Goal: Transaction & Acquisition: Purchase product/service

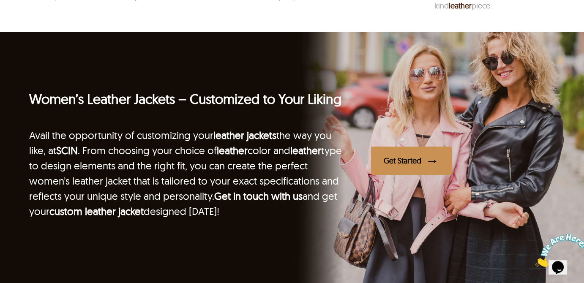
scroll to position [1608, 0]
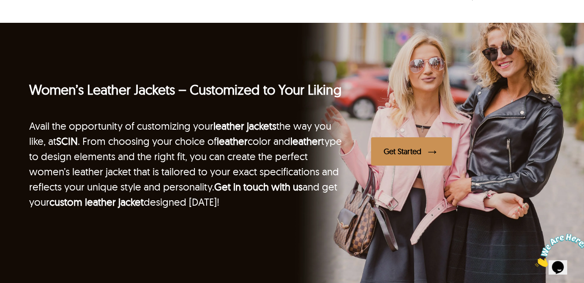
click at [414, 156] on div "Get Started" at bounding box center [403, 152] width 38 height 10
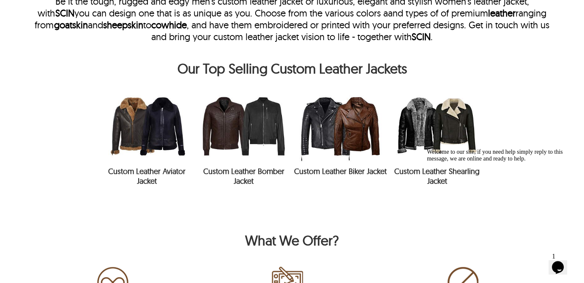
scroll to position [307, 0]
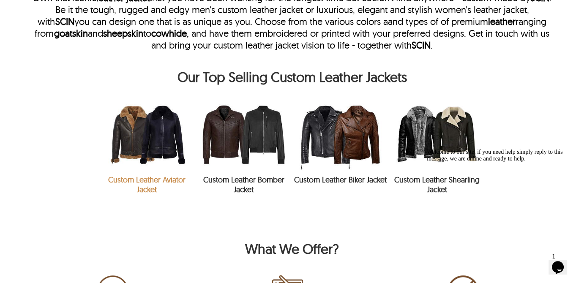
click at [139, 177] on link "Custom Leather Aviator Jacket" at bounding box center [146, 184] width 77 height 19
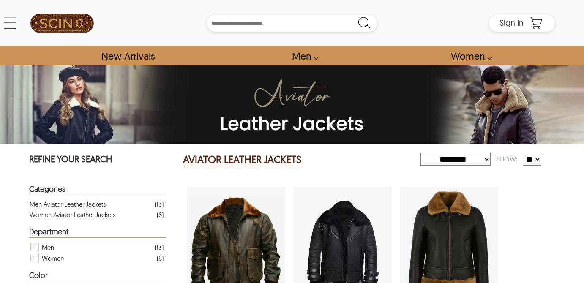
select select "********"
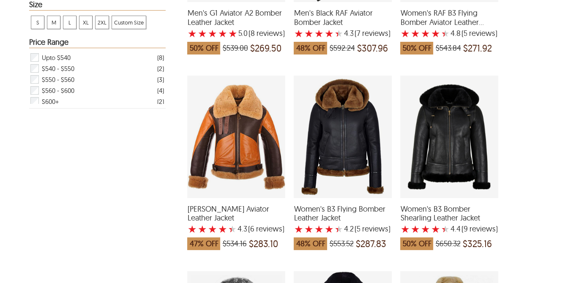
scroll to position [306, 0]
